Goal: Transaction & Acquisition: Book appointment/travel/reservation

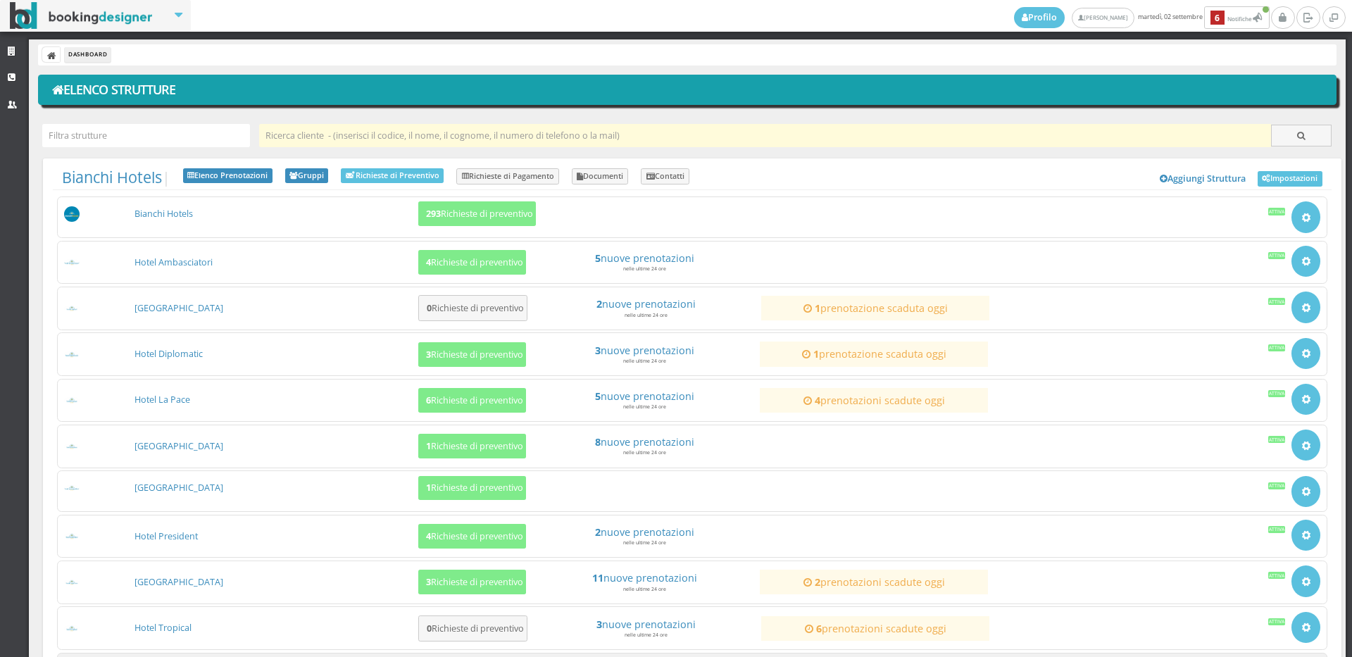
click at [359, 132] on input "text" at bounding box center [765, 135] width 1012 height 23
paste input "347 060 5868"
click at [299, 130] on input "347 060 5868" at bounding box center [765, 135] width 1012 height 23
click at [284, 135] on input "347 0605868" at bounding box center [765, 135] width 1012 height 23
type input "3470605868"
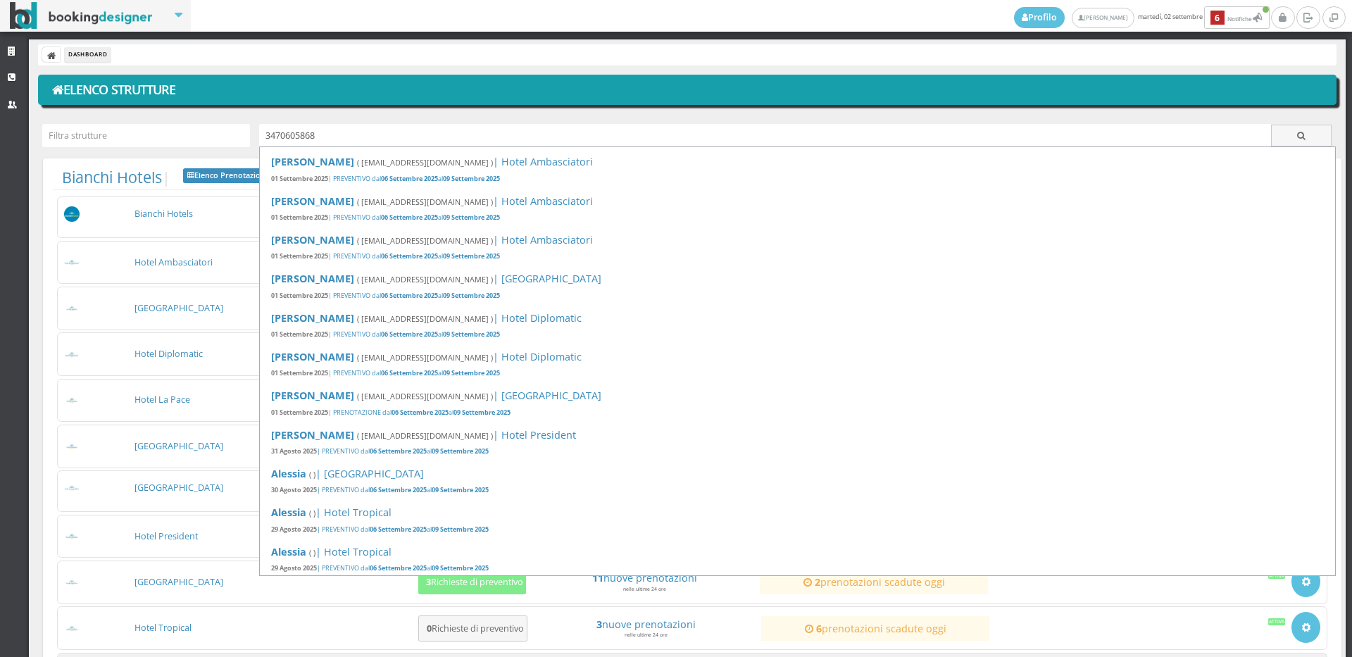
click at [208, 91] on h1 "Elenco Strutture" at bounding box center [687, 90] width 1279 height 24
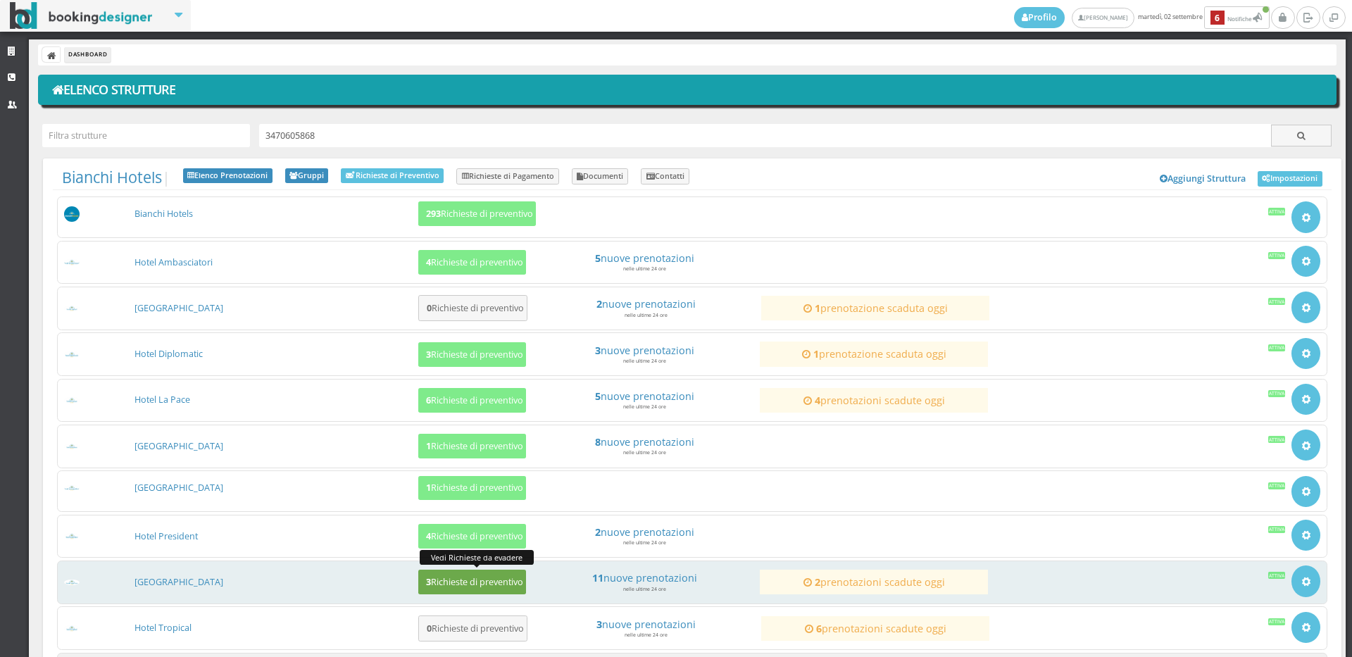
click at [501, 582] on h5 "3 Richieste di preventivo" at bounding box center [472, 582] width 101 height 11
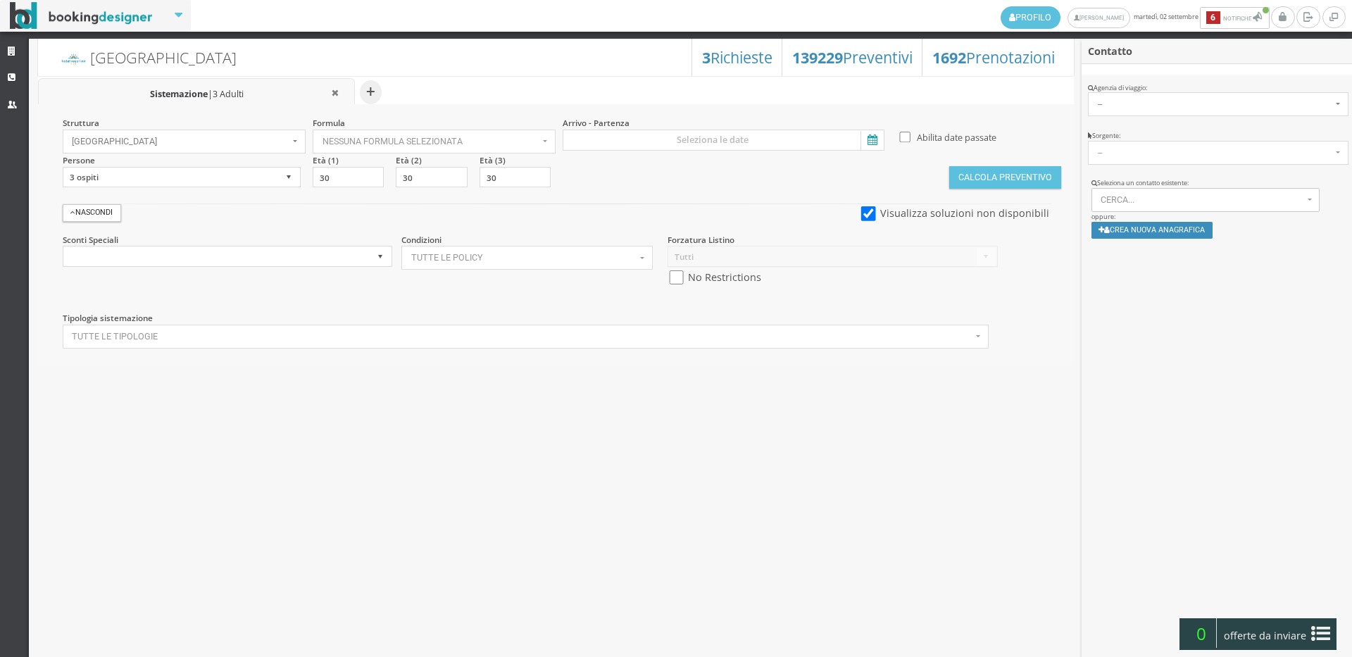
select select
click at [1202, 197] on span "Cerca..." at bounding box center [1201, 200] width 203 height 10
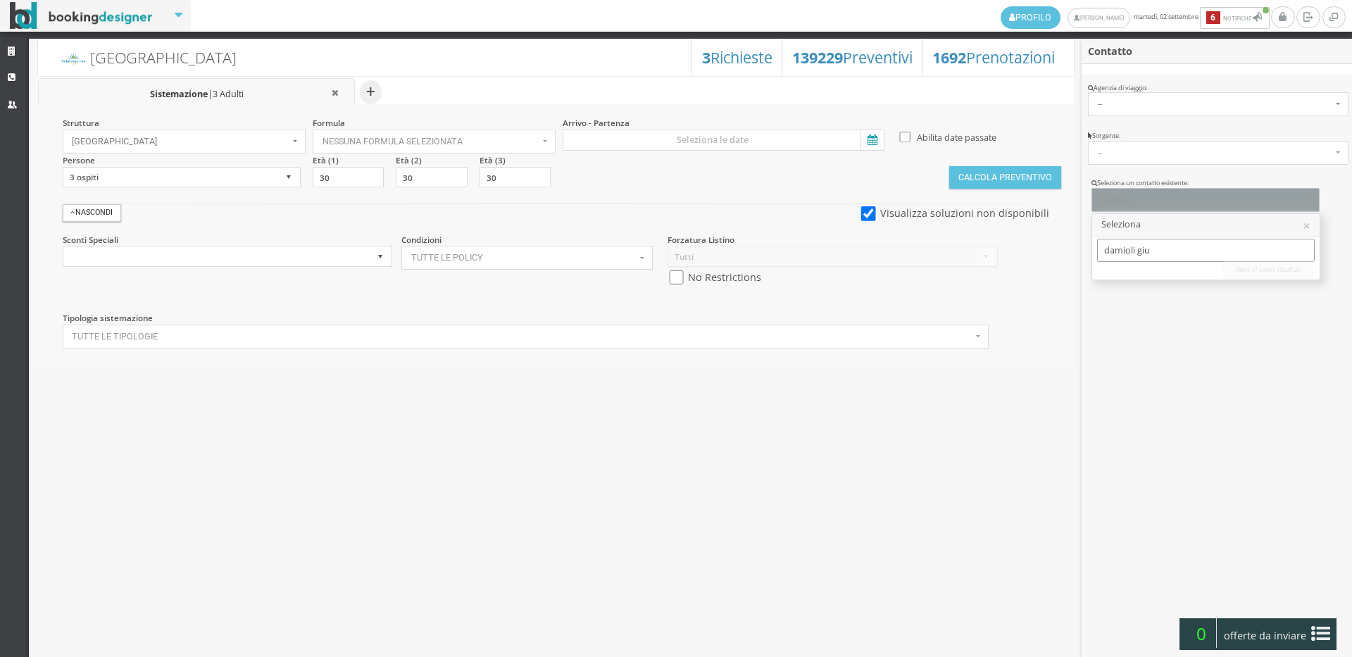
type input "damioli giu"
drag, startPoint x: 1180, startPoint y: 252, endPoint x: 1053, endPoint y: 252, distance: 127.4
click at [1053, 252] on div "Contatto Apri / Not Rated Modifica dati cliente Profilo ( 0 ) Azioni recenti TA…" at bounding box center [676, 347] width 1352 height 617
click at [1157, 201] on span "Cerca..." at bounding box center [1201, 200] width 203 height 10
paste input "333 485 3842"
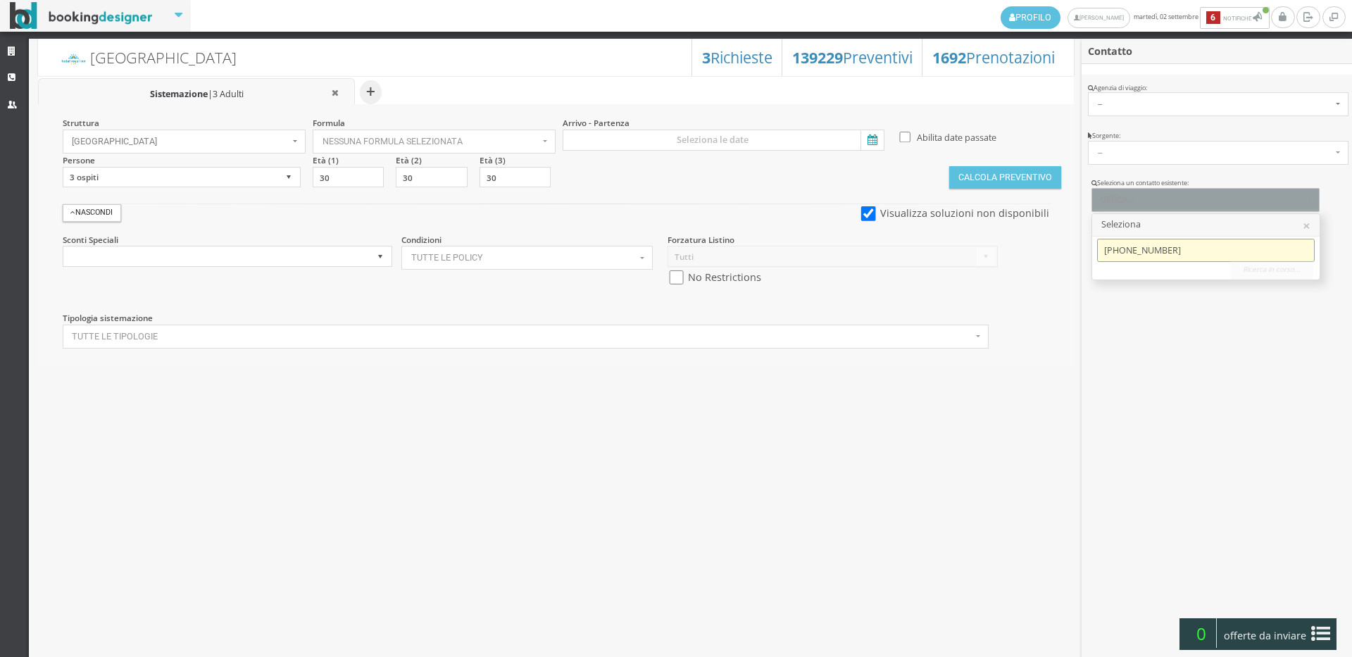
click at [1141, 248] on input "333 485 3842" at bounding box center [1205, 250] width 217 height 23
click at [1126, 249] on input "333 4853842" at bounding box center [1205, 250] width 217 height 23
click at [1124, 249] on input "333 4853842" at bounding box center [1205, 250] width 217 height 23
type input "3334853842"
click at [1155, 272] on span "Giuseppe | null Telef.: 3334853842" at bounding box center [1194, 273] width 158 height 12
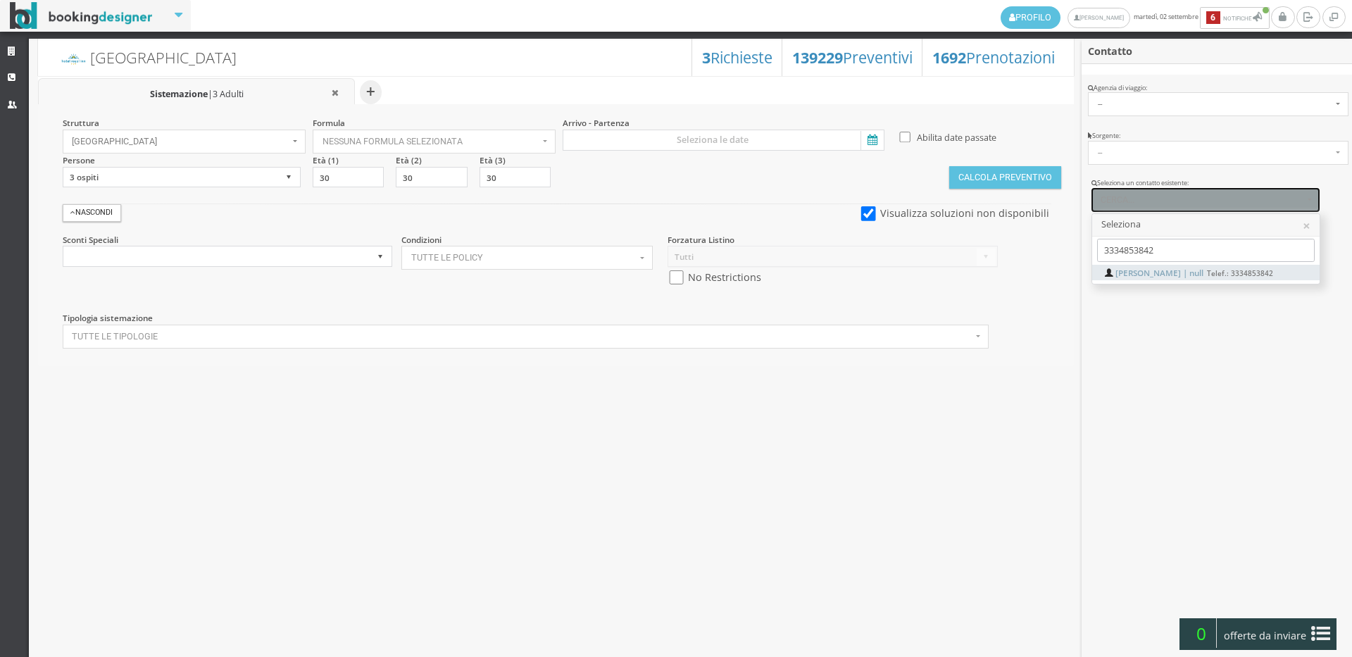
select select "142e35e5590811f0bfaf063e6a87f67d"
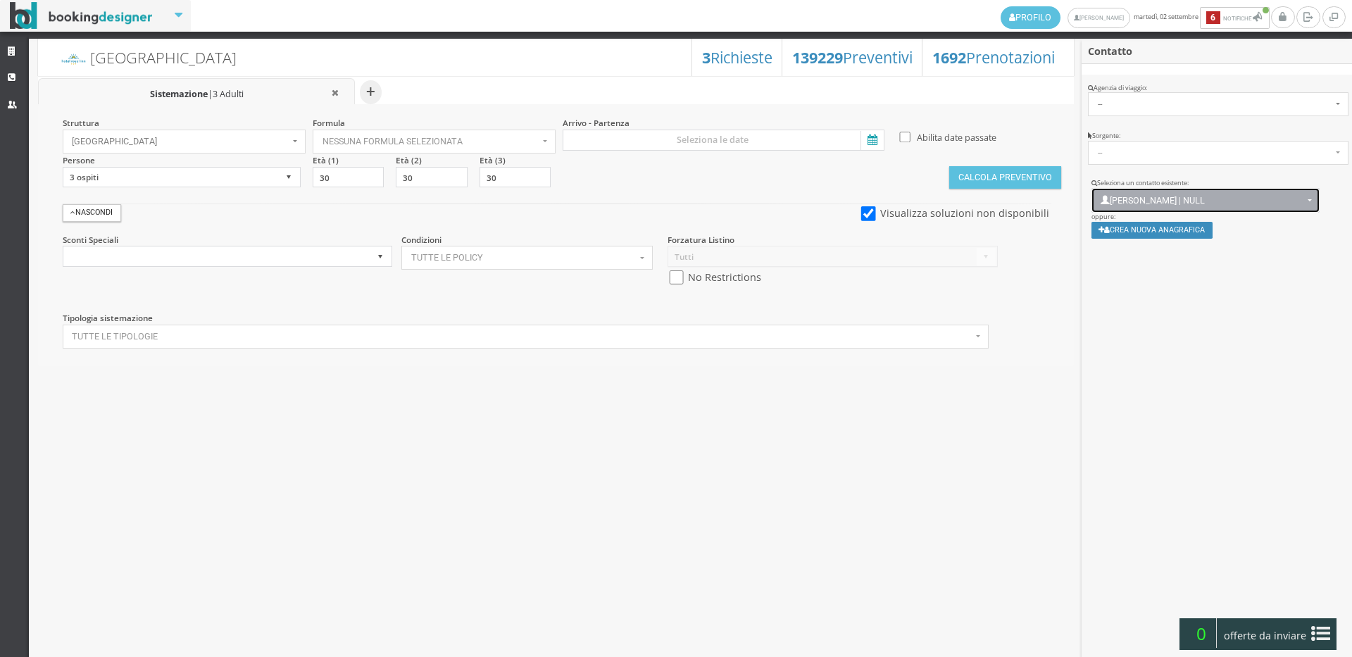
scroll to position [10, 0]
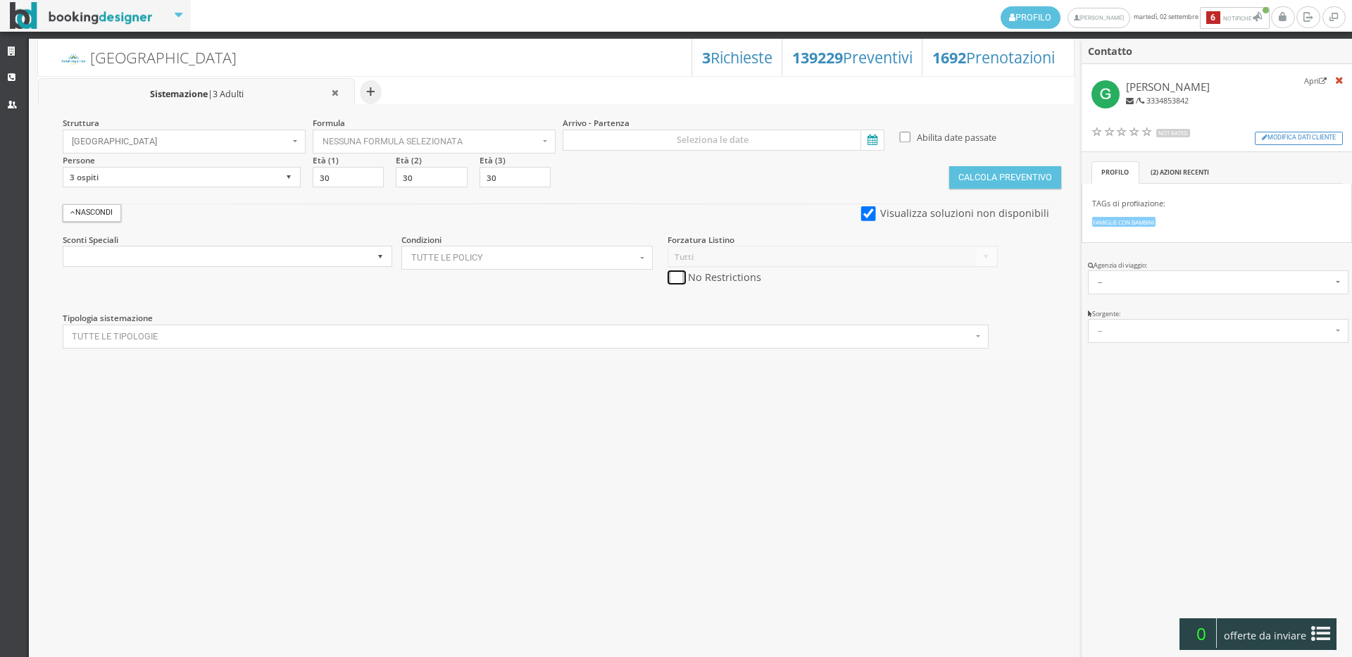
click at [681, 277] on input "checkbox" at bounding box center [676, 277] width 18 height 15
checkbox input "true"
click at [731, 139] on input at bounding box center [724, 140] width 322 height 21
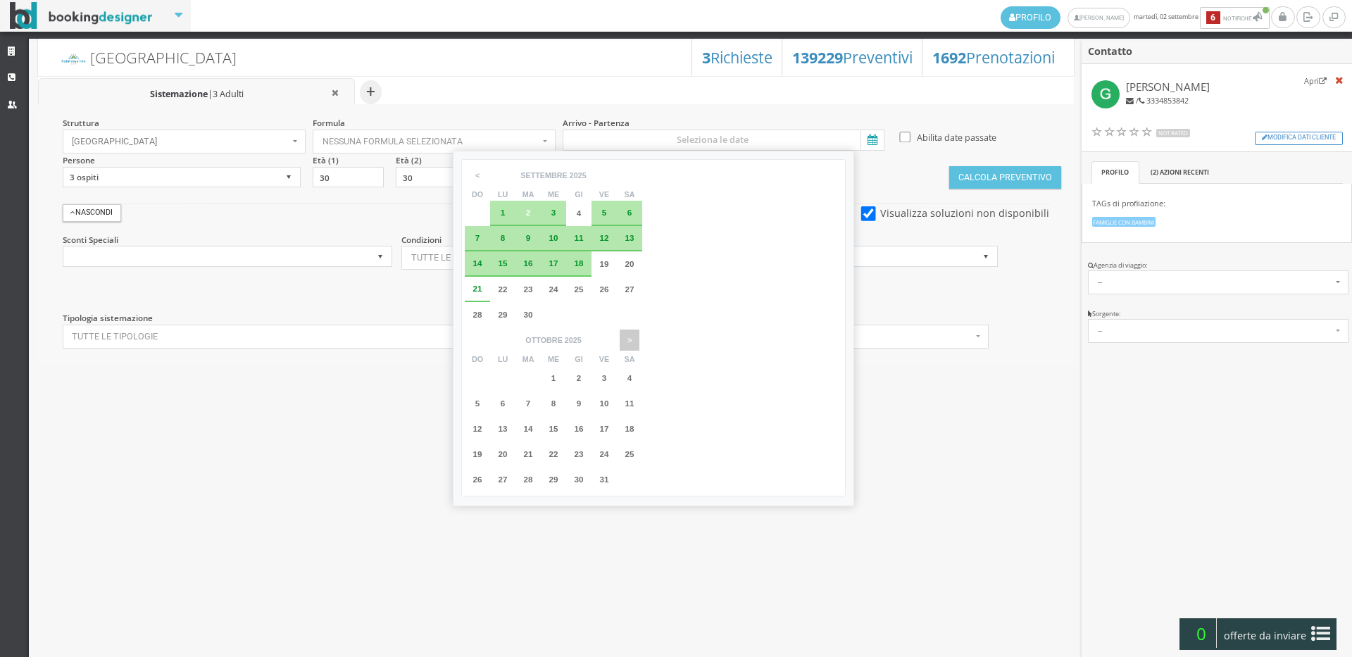
click at [639, 329] on span ">" at bounding box center [630, 339] width 20 height 21
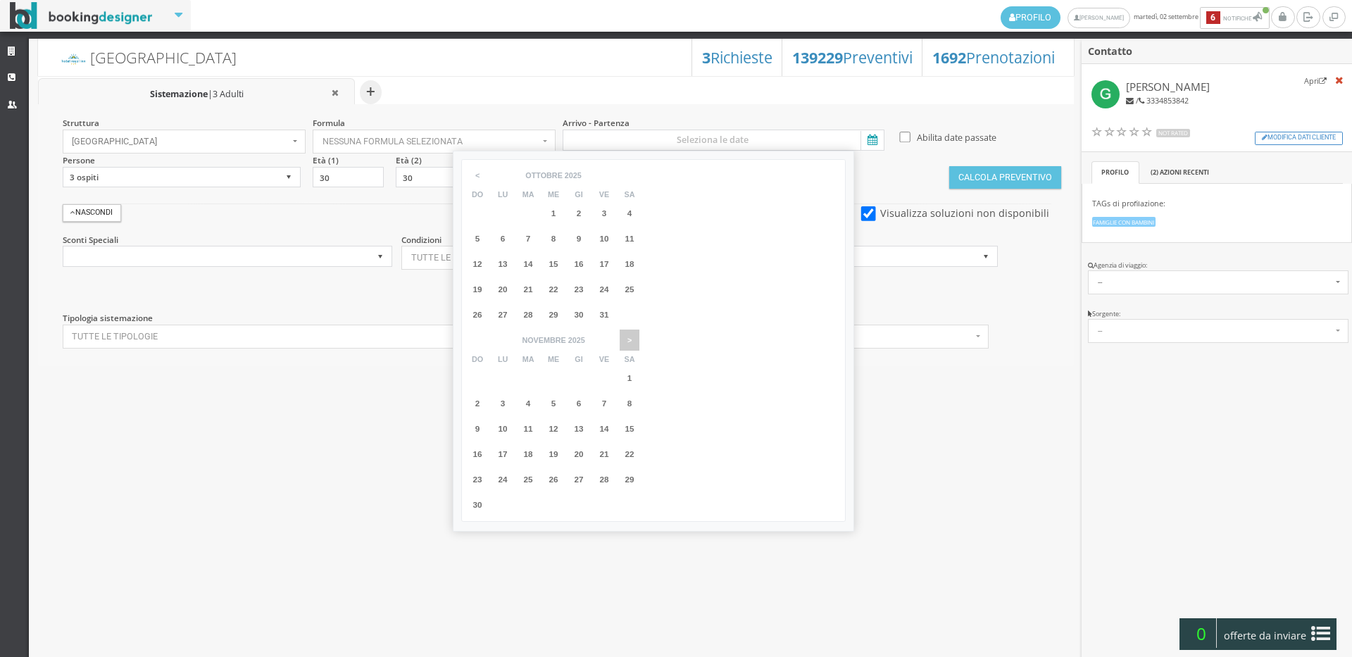
click at [639, 329] on span ">" at bounding box center [630, 339] width 20 height 21
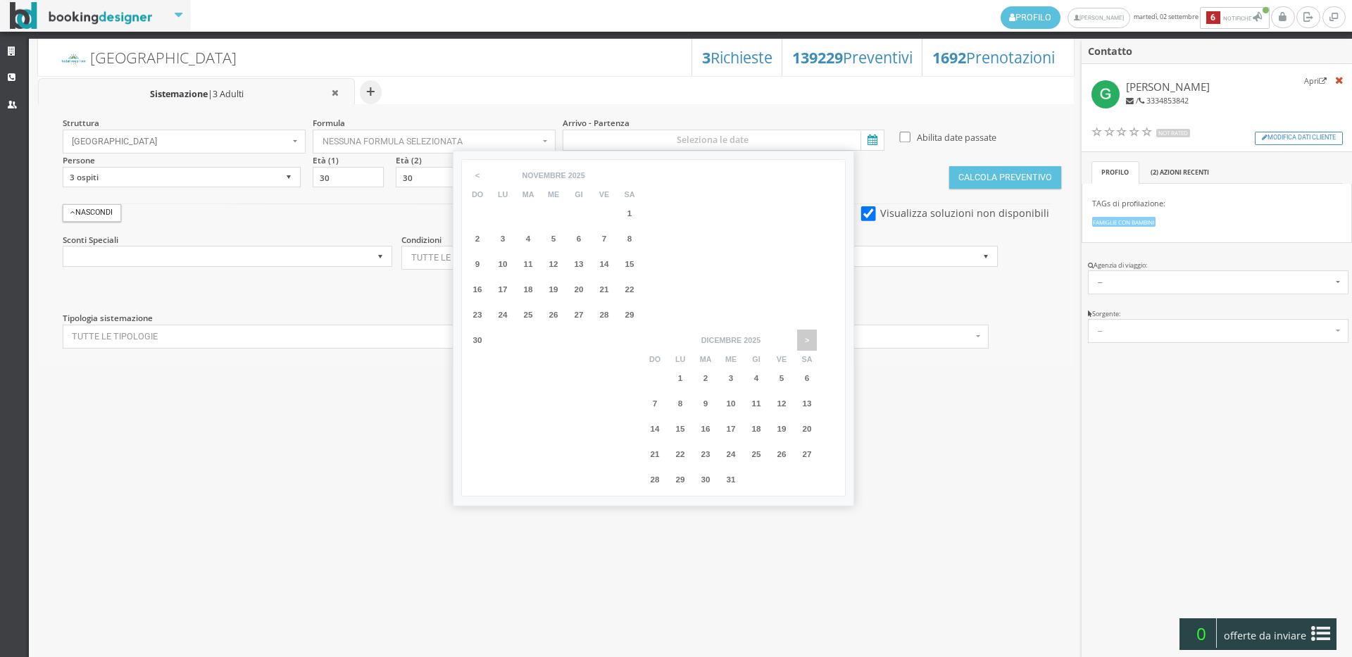
click at [817, 329] on span ">" at bounding box center [807, 339] width 20 height 21
click at [639, 329] on span ">" at bounding box center [630, 339] width 20 height 21
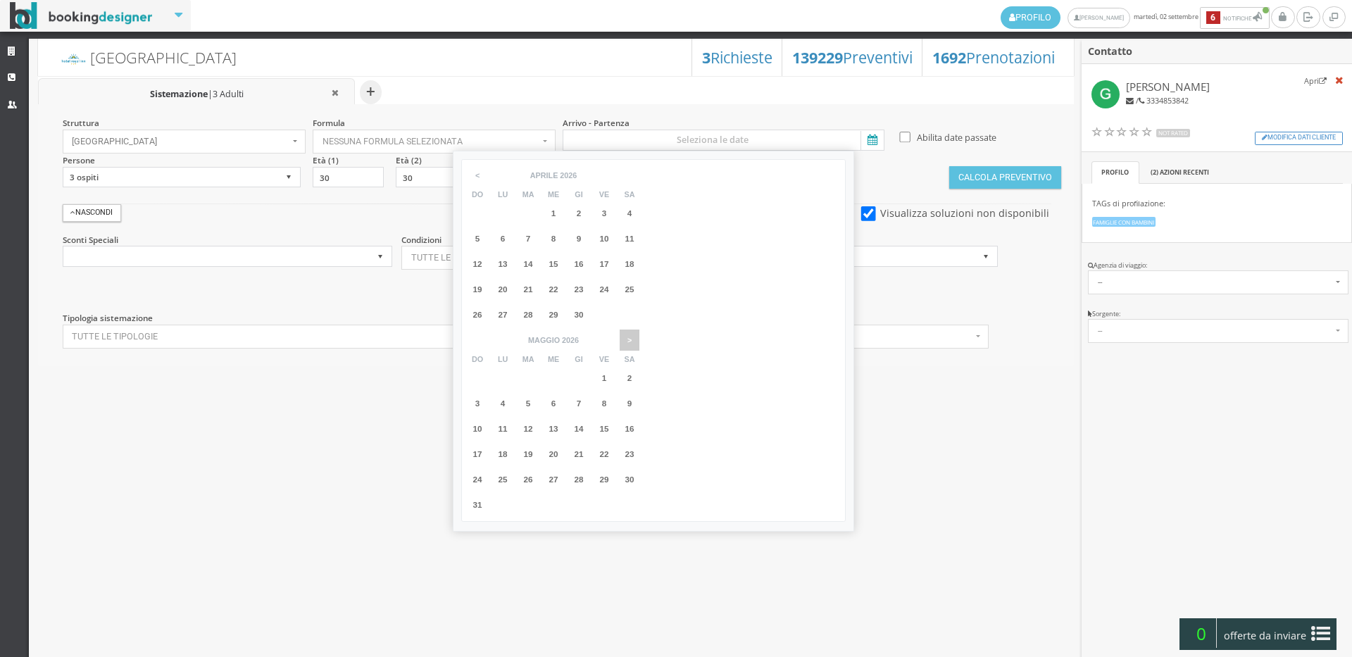
click at [639, 329] on span ">" at bounding box center [630, 339] width 20 height 21
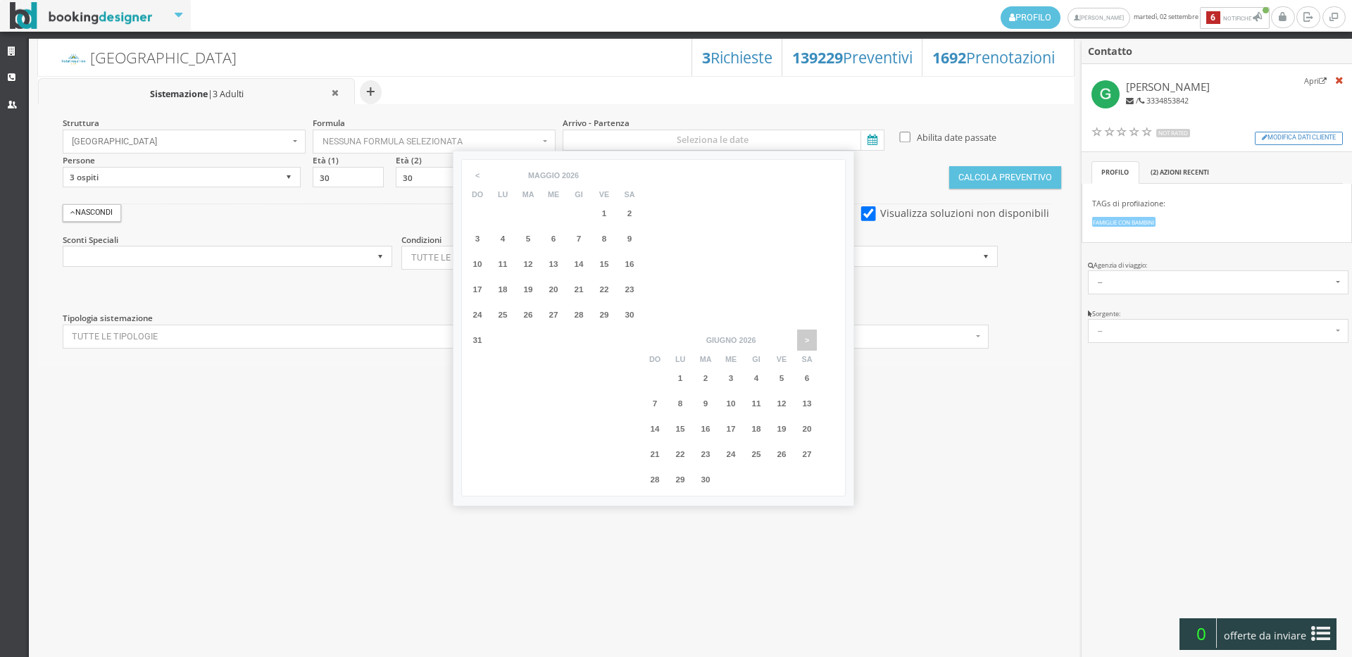
click at [817, 329] on span ">" at bounding box center [807, 339] width 20 height 21
click at [639, 329] on span ">" at bounding box center [630, 339] width 20 height 21
click at [632, 398] on span "8" at bounding box center [629, 402] width 5 height 9
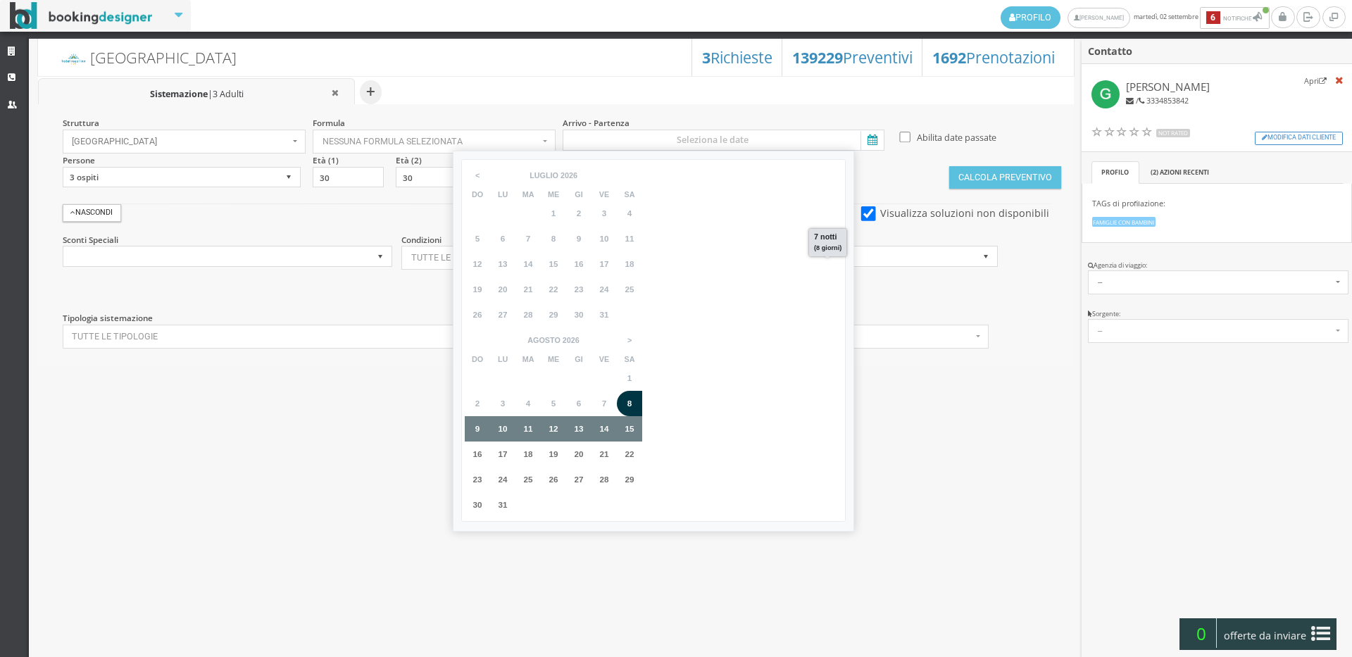
click at [634, 424] on span "15" at bounding box center [629, 428] width 9 height 9
type input "08 ago 2026 - 15 ago 2026"
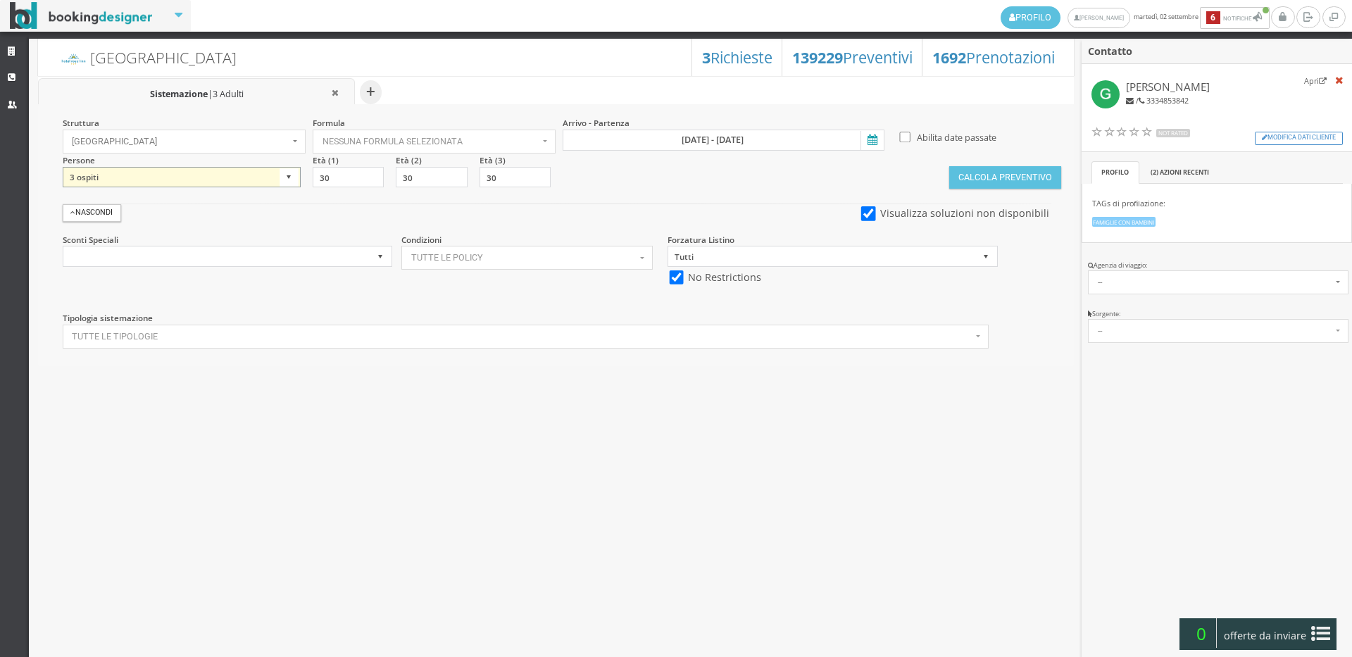
drag, startPoint x: 238, startPoint y: 175, endPoint x: 232, endPoint y: 181, distance: 9.0
click at [237, 175] on select "1 ospite 2 ospiti 3 ospiti 4 ospiti 5 ospiti 6 ospiti 7 ospiti 8 ospiti 9 ospit…" at bounding box center [182, 177] width 238 height 21
select select "4"
click at [63, 167] on select "1 ospite 2 ospiti 3 ospiti 4 ospiti 5 ospiti 6 ospiti 7 ospiti 8 ospiti 9 ospit…" at bounding box center [182, 177] width 238 height 21
drag, startPoint x: 427, startPoint y: 175, endPoint x: 401, endPoint y: 175, distance: 25.3
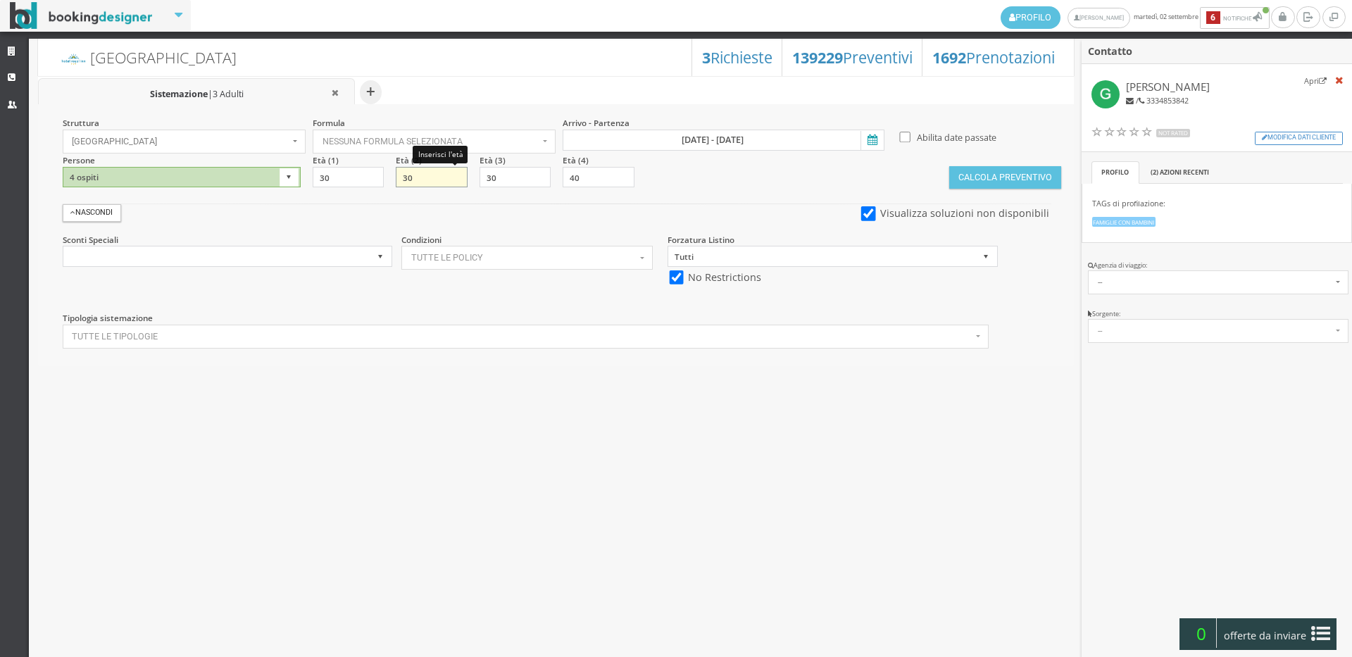
click at [401, 175] on input "30" at bounding box center [431, 177] width 71 height 21
type input "10"
type input "2"
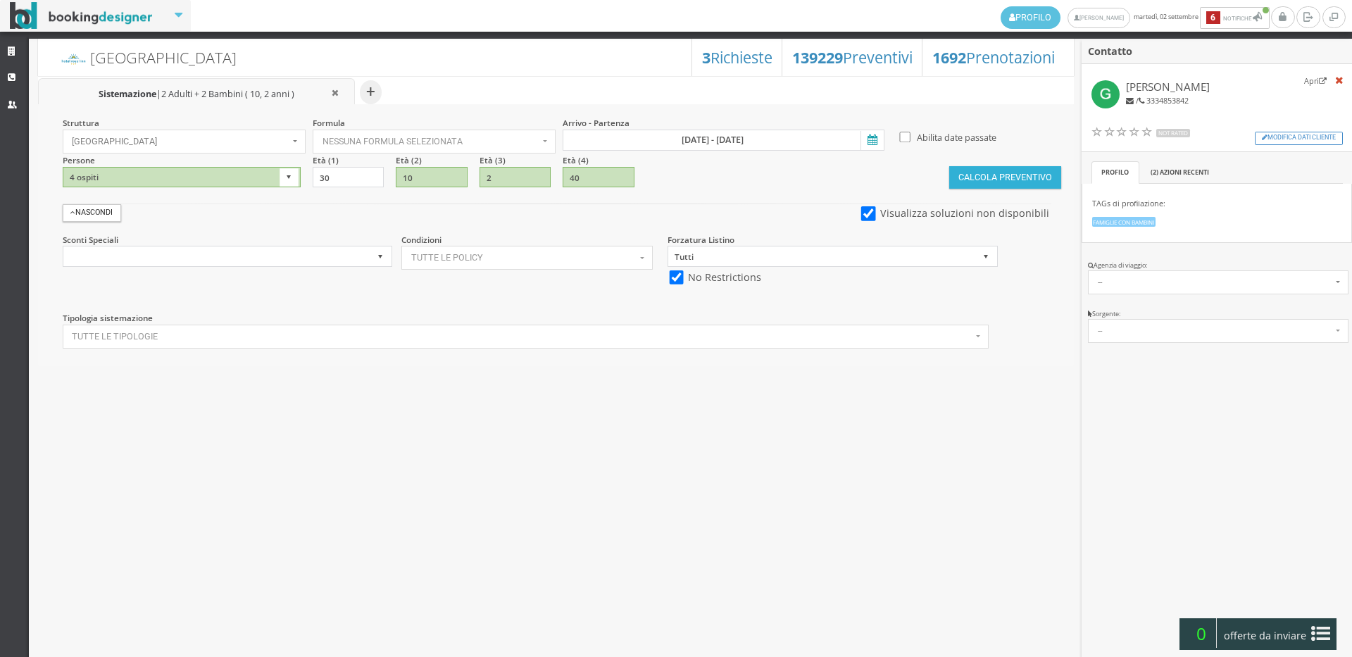
click at [984, 175] on button "Calcola Preventivo" at bounding box center [1004, 177] width 111 height 23
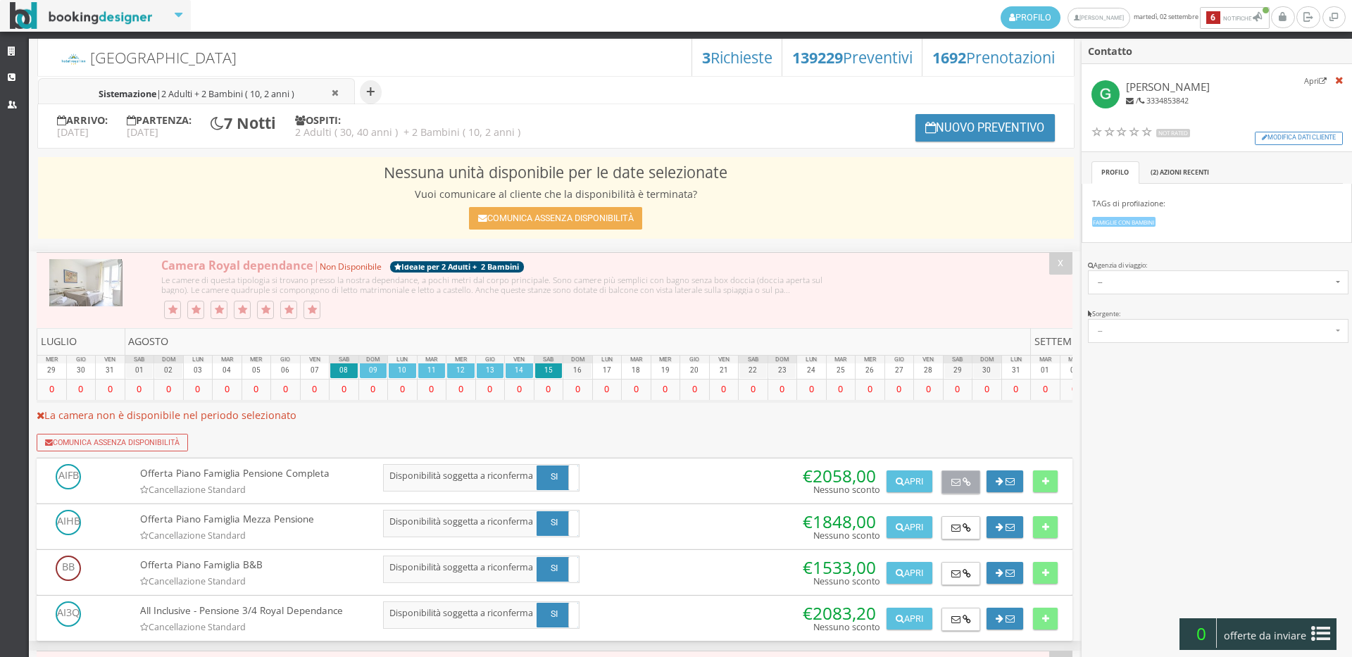
scroll to position [156, 0]
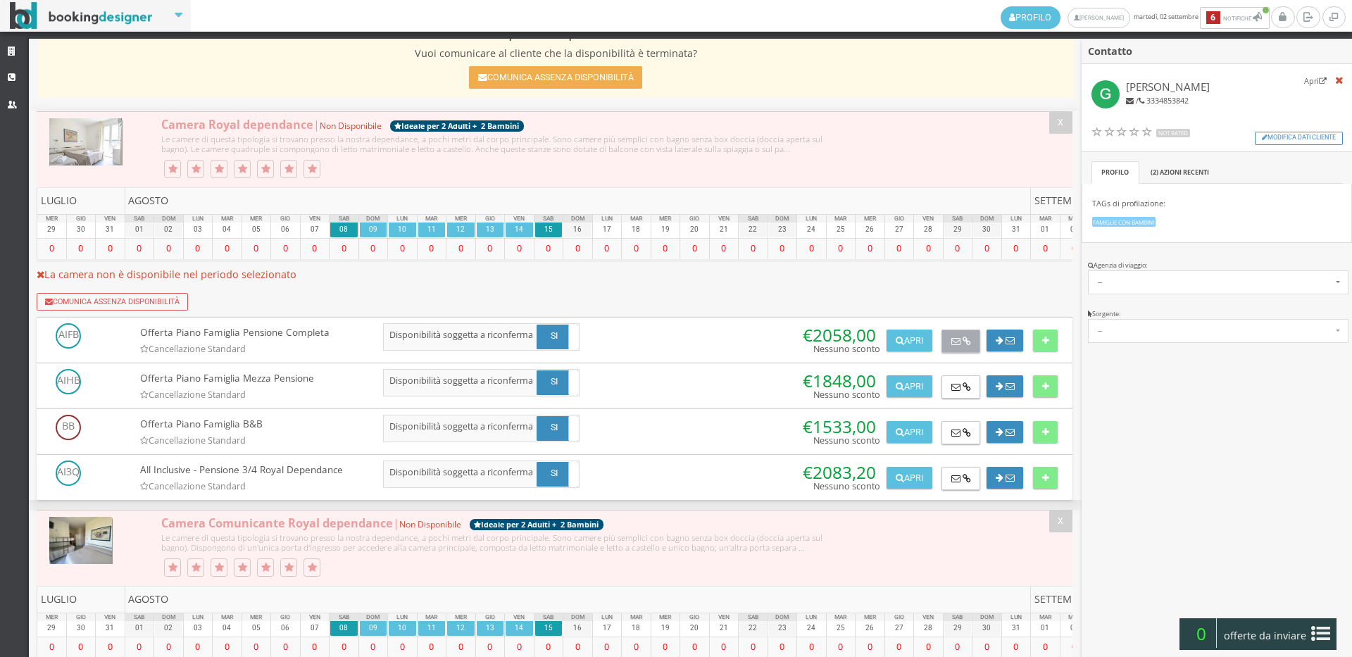
click at [965, 353] on button at bounding box center [960, 341] width 39 height 24
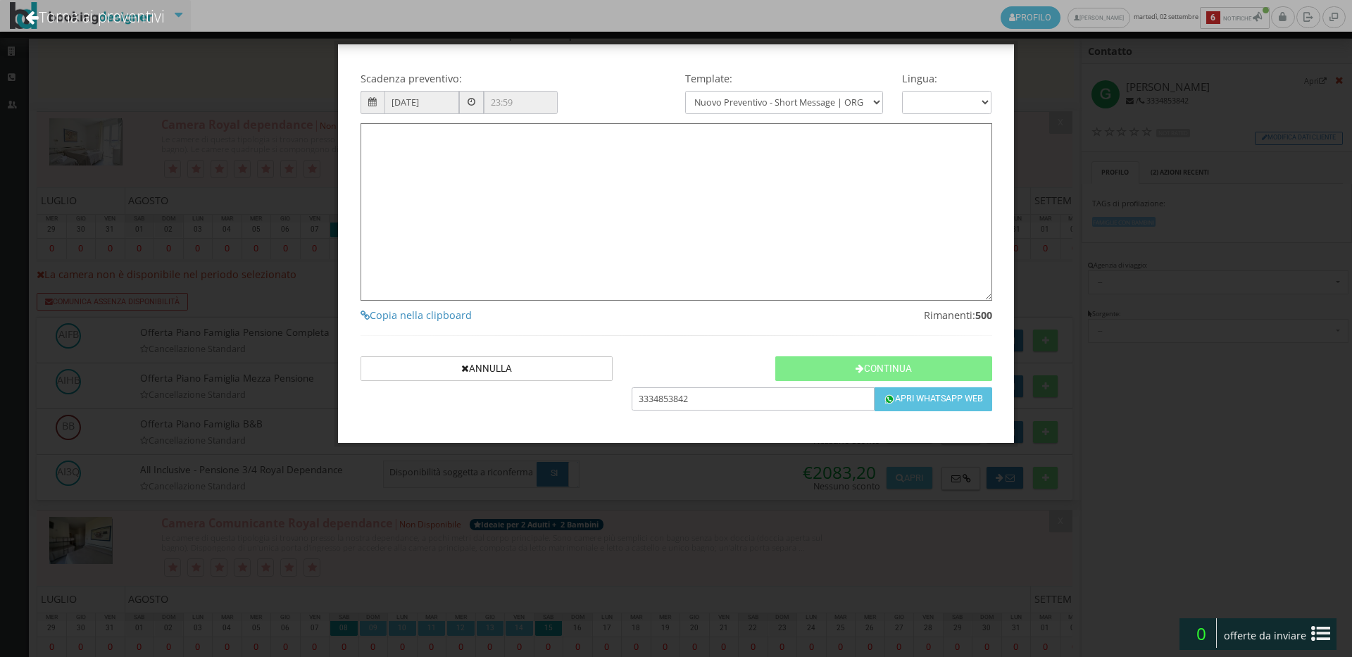
type textarea "Gentile Giuseppe , sono Ilaria 🙂 , grazie per averci contattato! Come da Sua co…"
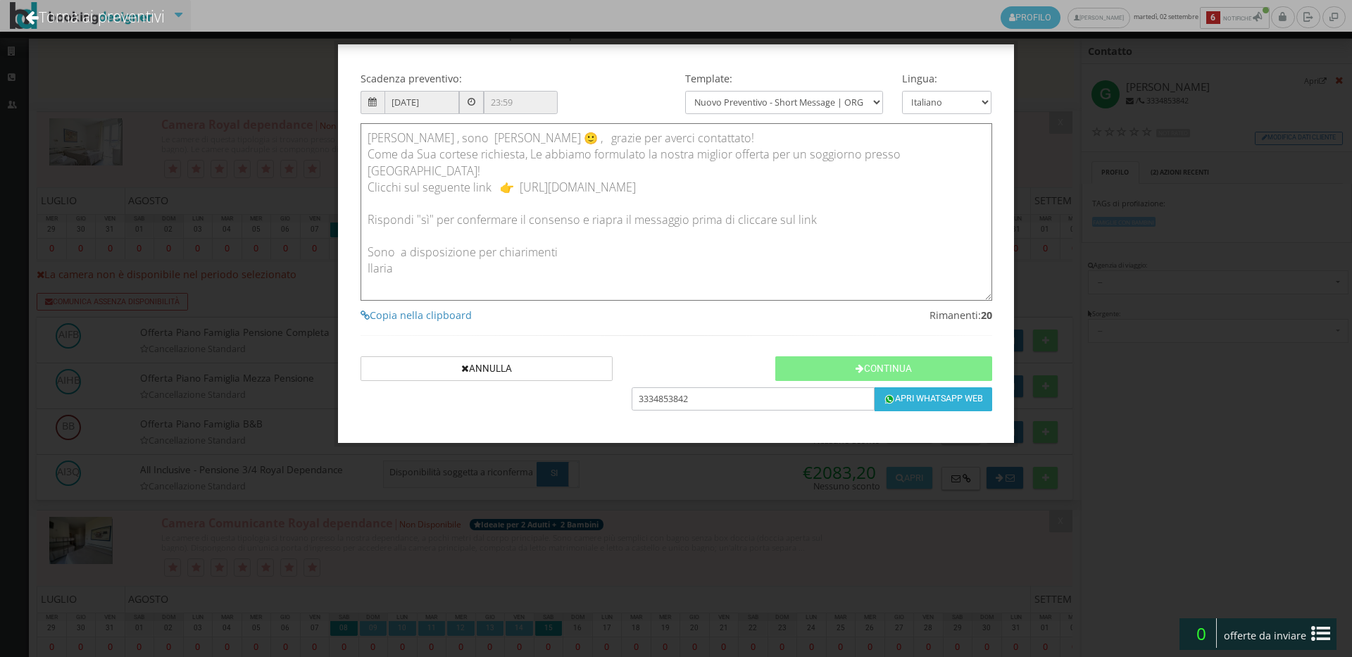
click at [934, 397] on button "Apri Whatsapp Web" at bounding box center [932, 399] width 117 height 24
click at [906, 375] on button "Continua" at bounding box center [883, 368] width 216 height 25
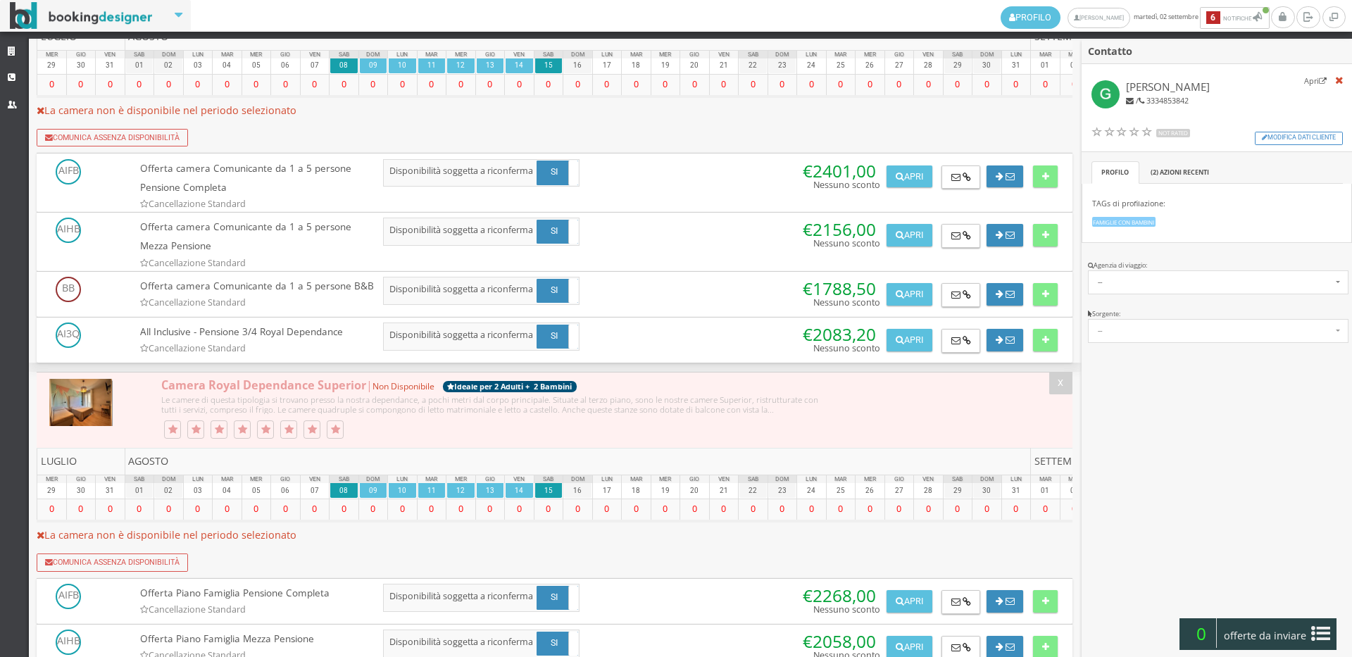
scroll to position [938, 0]
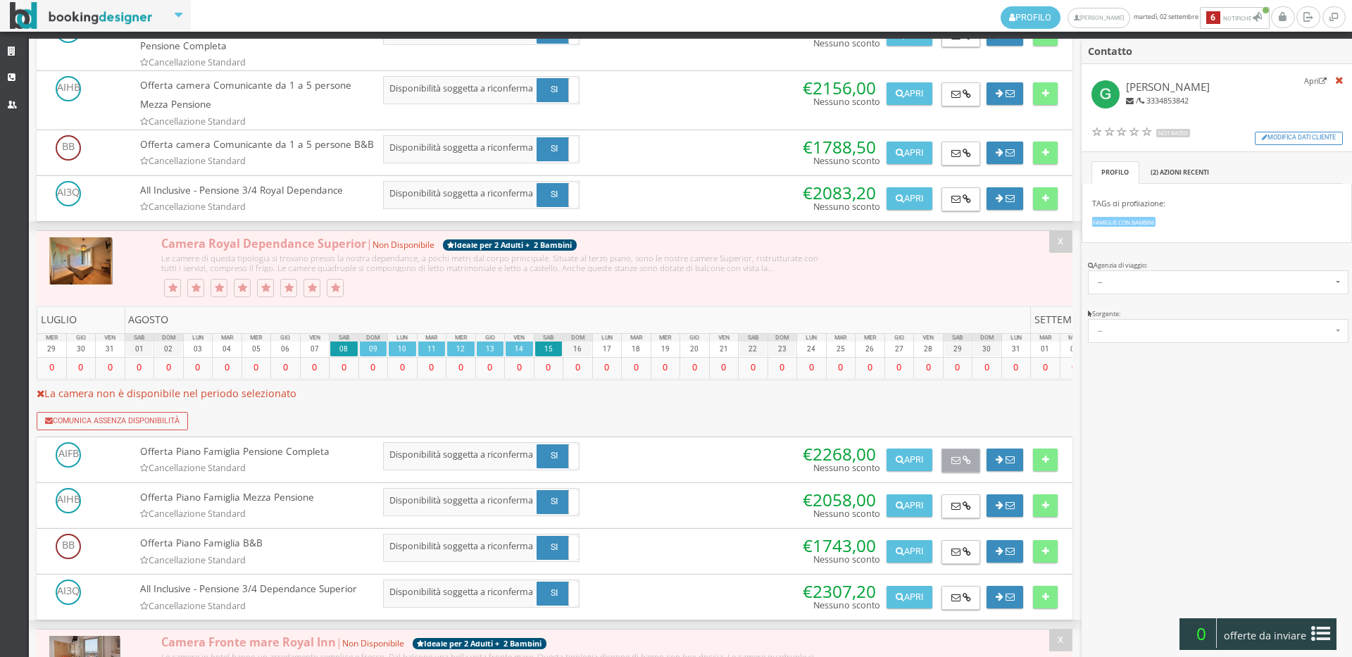
click at [962, 465] on icon at bounding box center [966, 460] width 8 height 9
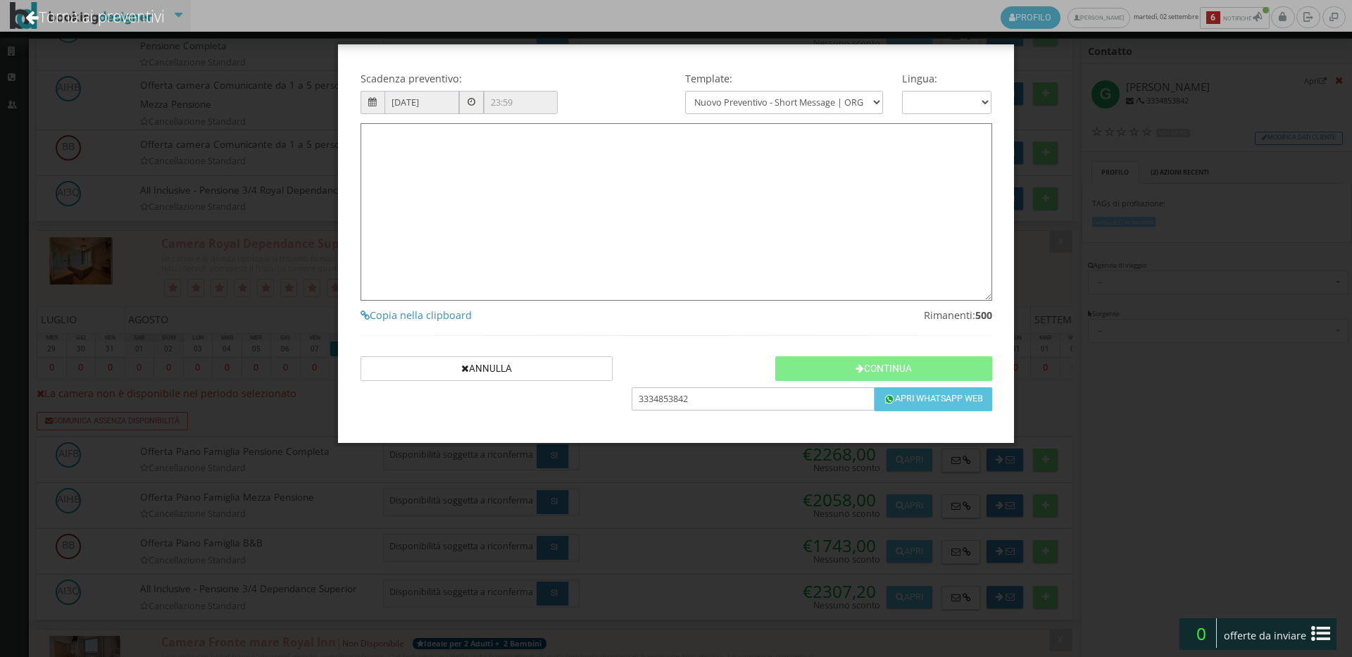
type textarea "Gentile Giuseppe , sono Ilaria 🙂 , grazie per averci contattato! Come da Sua co…"
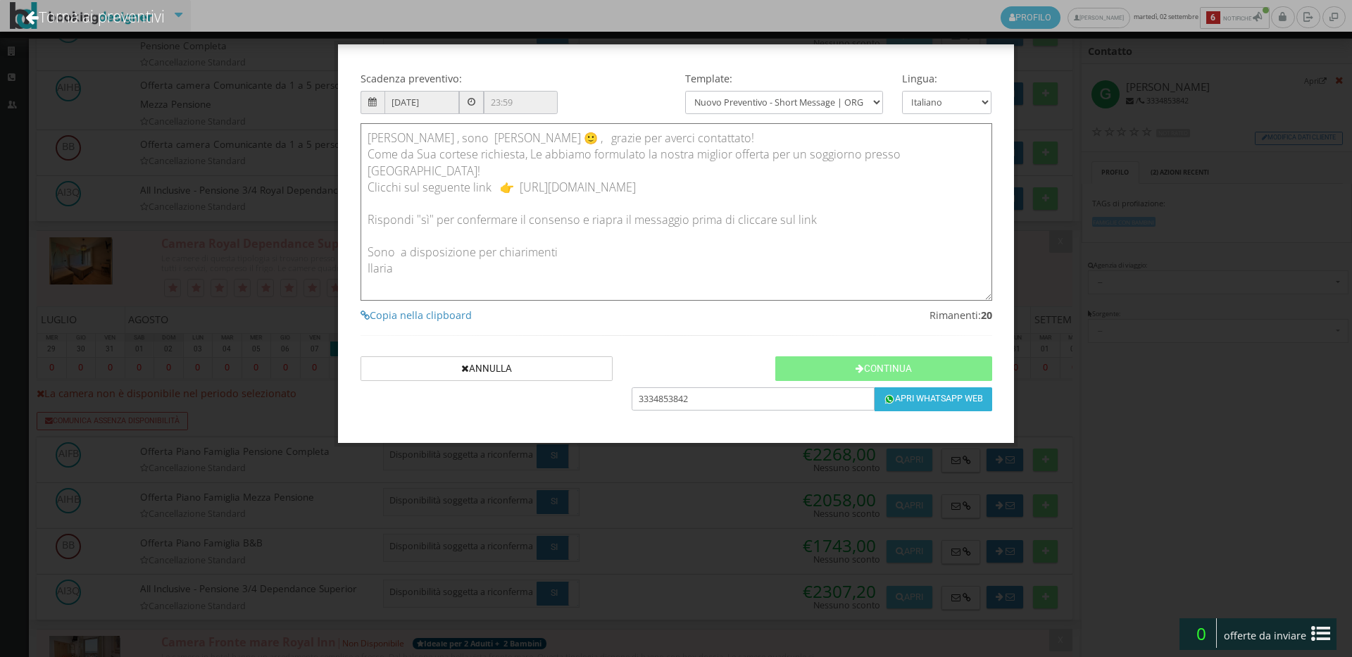
click at [917, 406] on button "Apri Whatsapp Web" at bounding box center [932, 399] width 117 height 24
click at [900, 357] on button "Continua" at bounding box center [883, 368] width 216 height 25
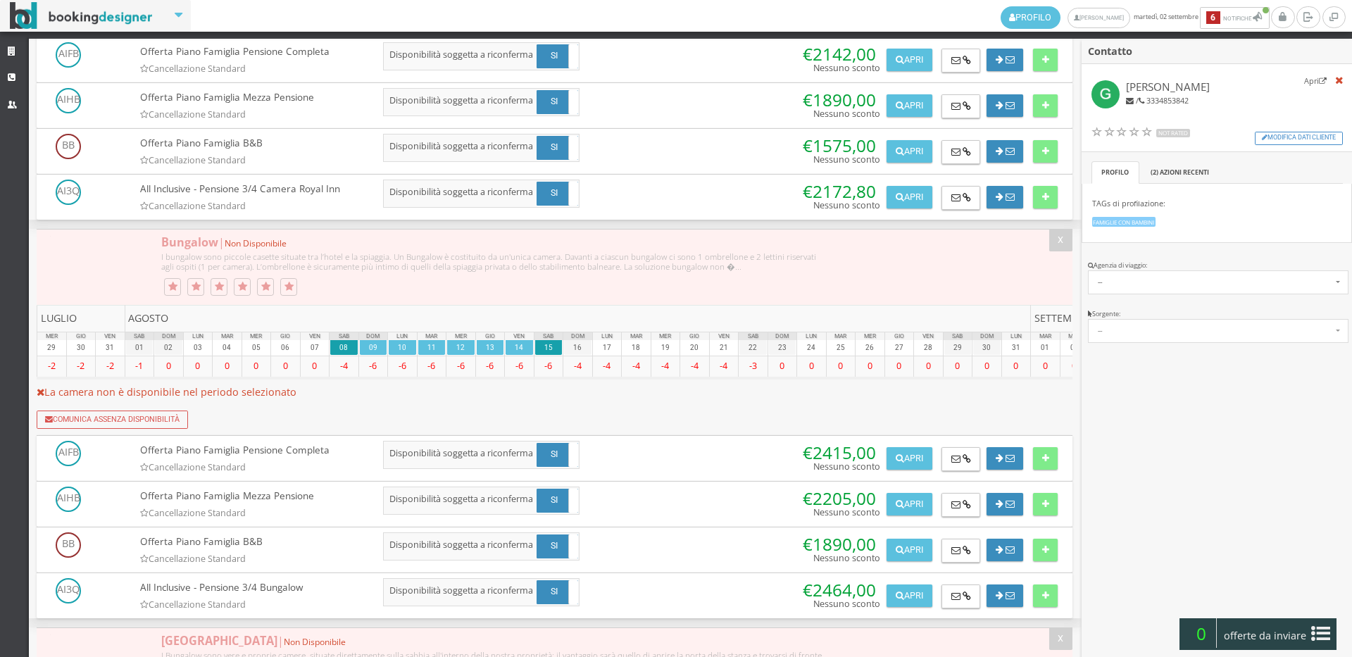
scroll to position [2033, 0]
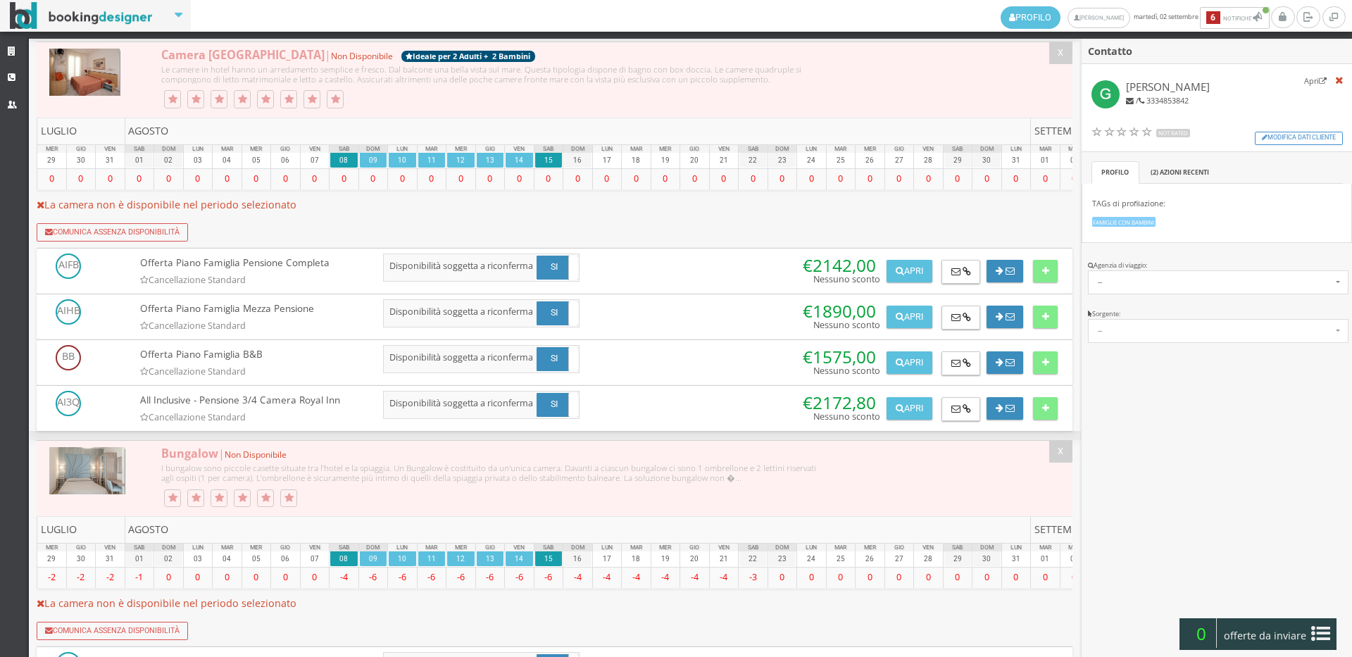
click at [937, 284] on div at bounding box center [956, 268] width 49 height 30
drag, startPoint x: 949, startPoint y: 313, endPoint x: 831, endPoint y: 313, distance: 117.6
click at [951, 277] on icon at bounding box center [955, 272] width 9 height 9
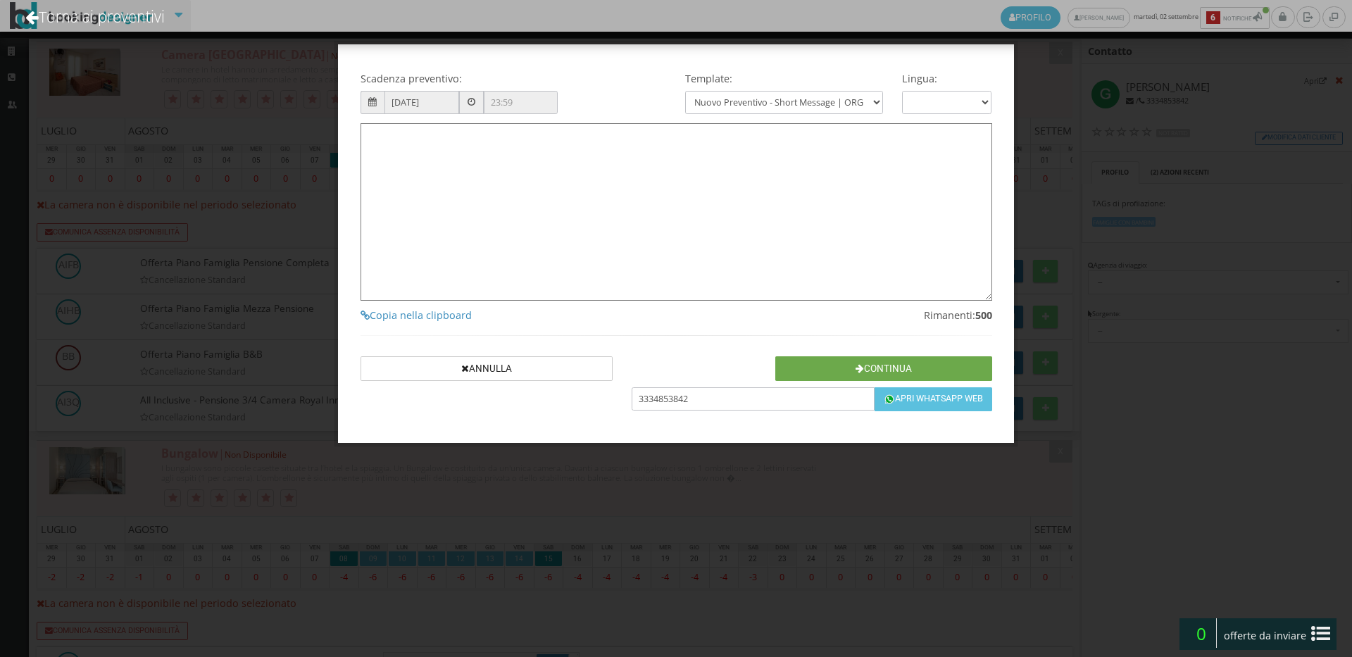
type textarea "Gentile Giuseppe , sono Ilaria 🙂 , grazie per averci contattato! Come da Sua co…"
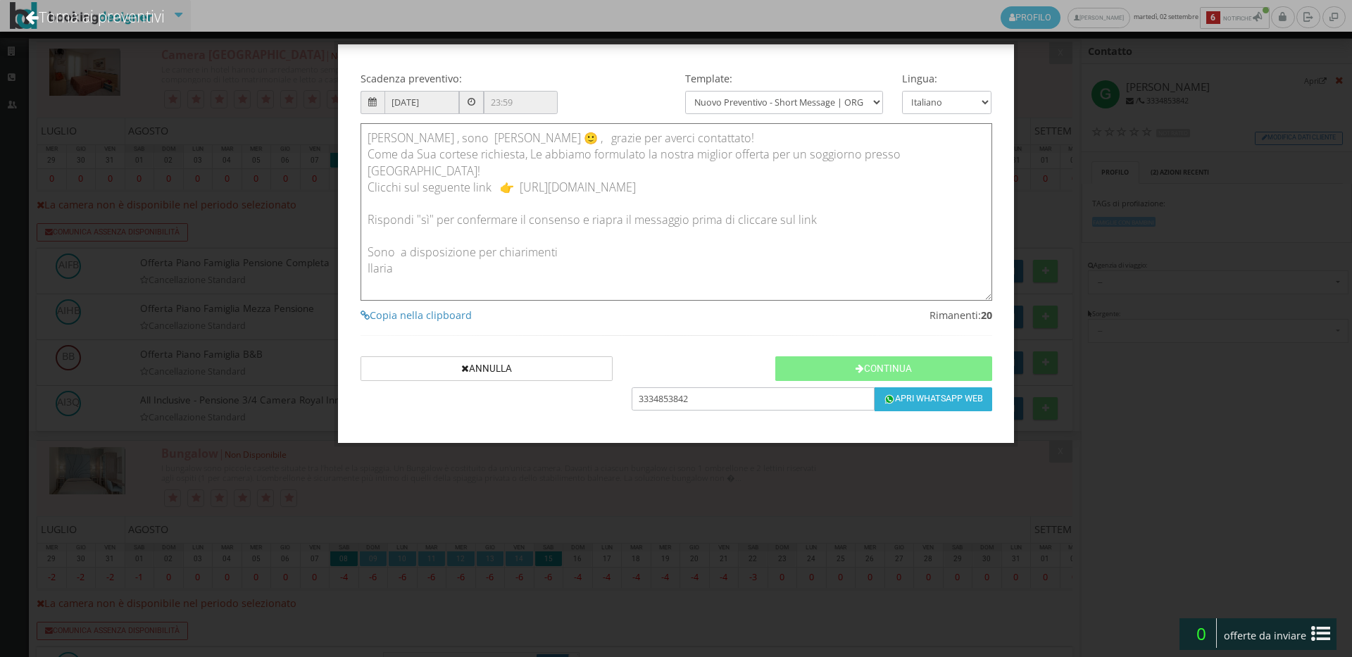
click at [972, 395] on button "Apri Whatsapp Web" at bounding box center [932, 399] width 117 height 24
